Goal: Register for event/course

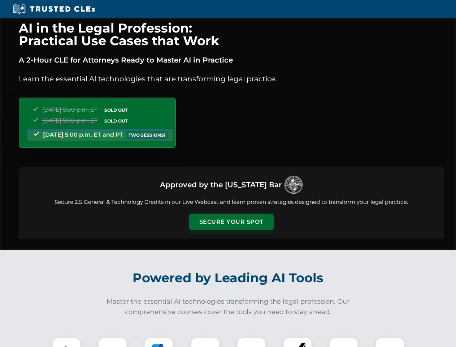
click at [231, 222] on button "Secure Your Spot" at bounding box center [231, 221] width 85 height 17
click at [66, 342] on img at bounding box center [66, 351] width 21 height 21
